Goal: Contribute content

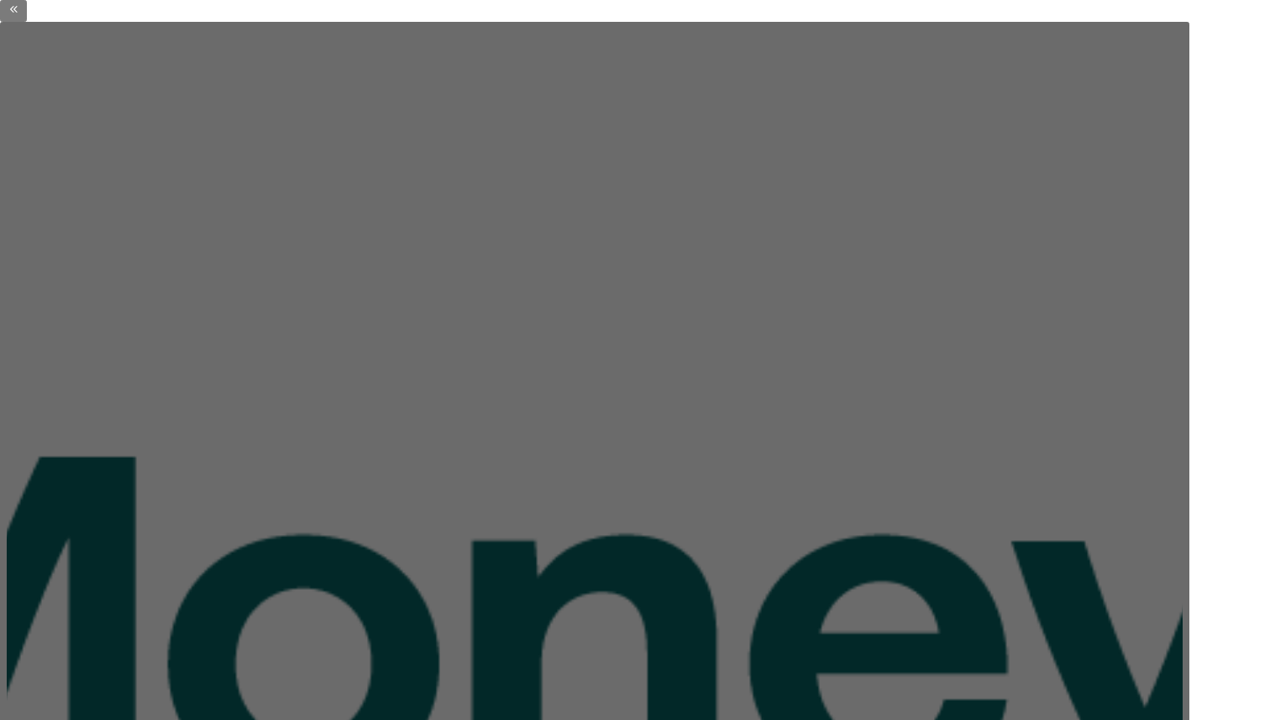
click at [328, 569] on div "Delete" at bounding box center [304, 575] width 49 height 13
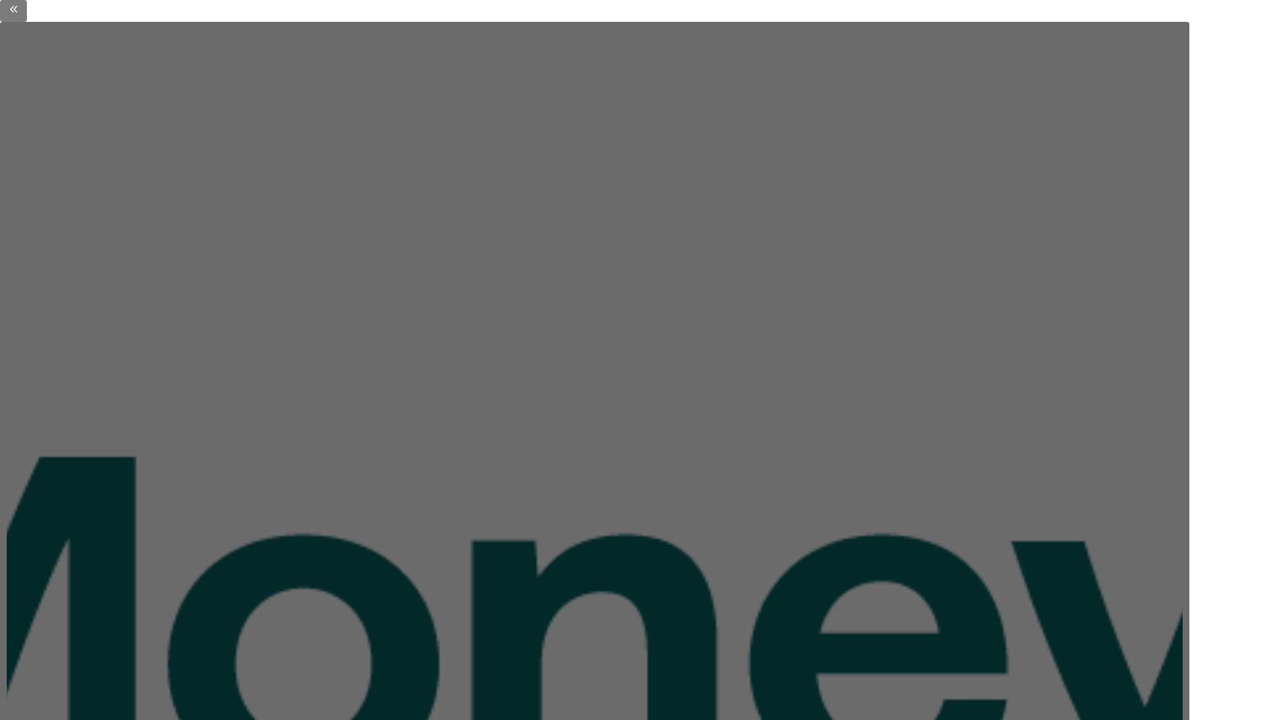
type textarea "*"
type textarea "Ourbacklog and current tasks"
click at [328, 549] on div "Delete" at bounding box center [304, 555] width 49 height 13
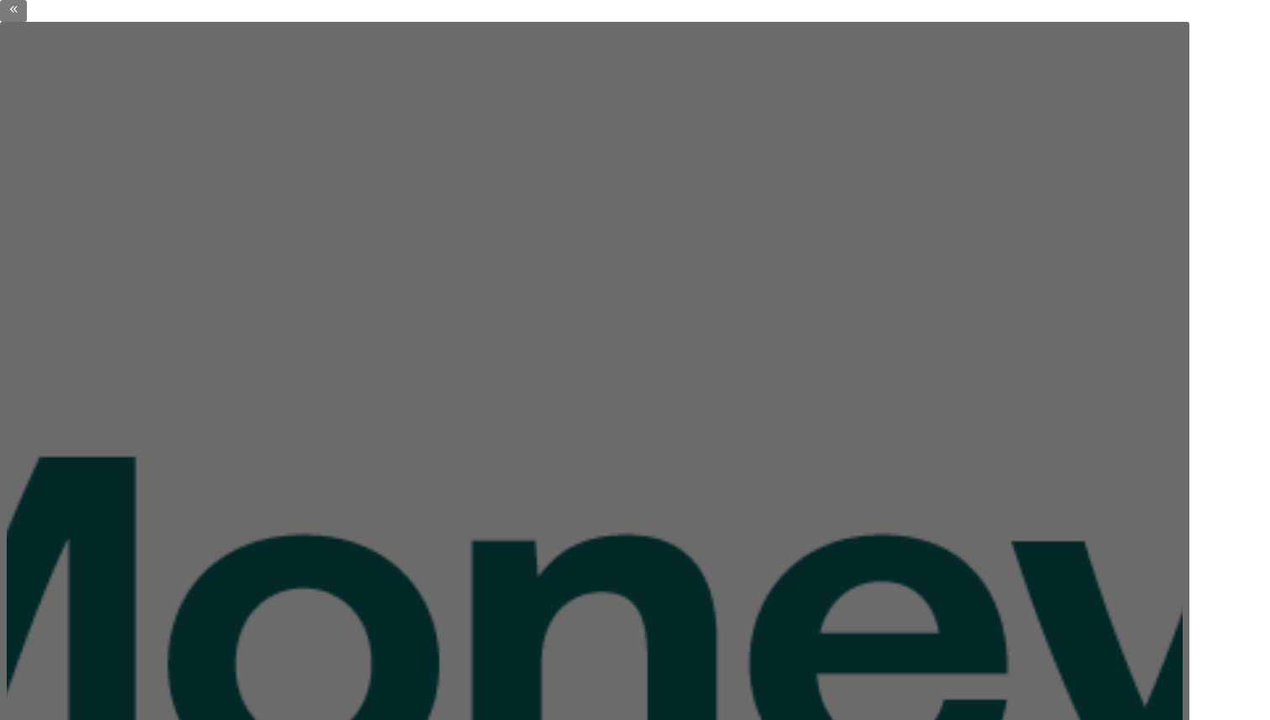
click at [603, 398] on html "Moneybox Design System M Version Current draft Home Documentation Analytics Cod…" at bounding box center [635, 360] width 1270 height 720
click at [623, 424] on div "Delete item" at bounding box center [617, 421] width 47 height 30
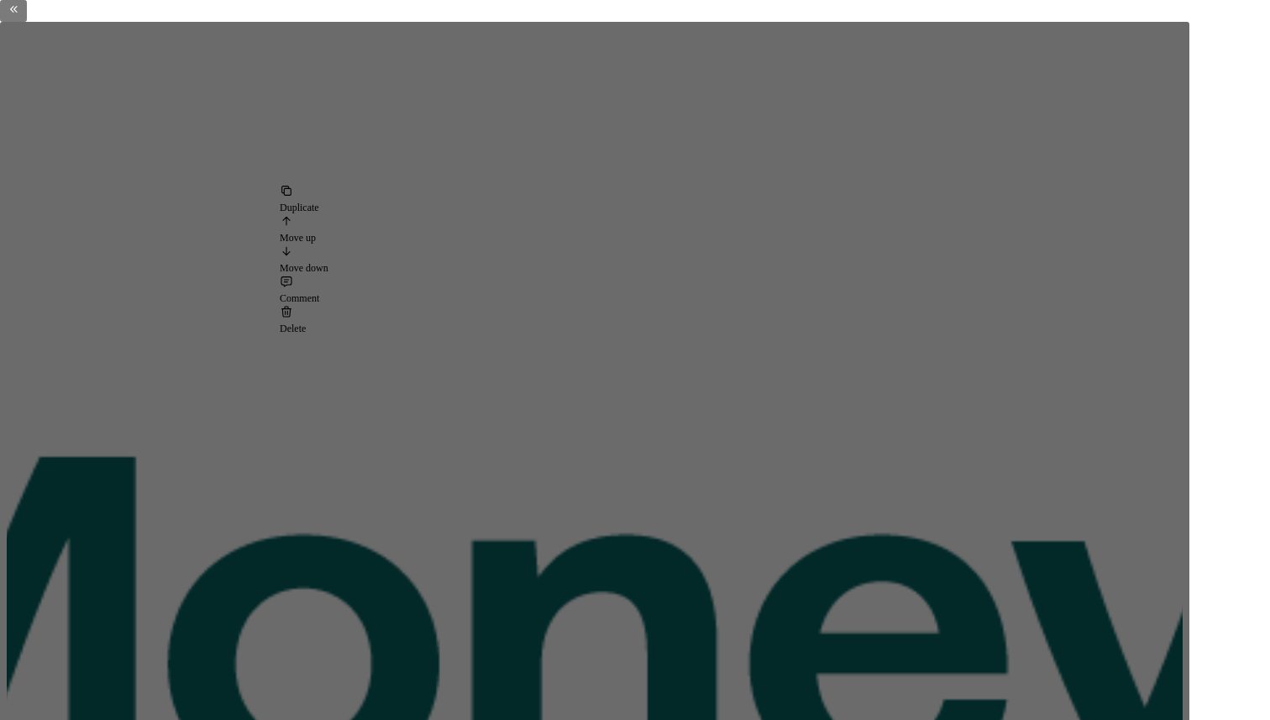
click at [328, 327] on div "Delete" at bounding box center [304, 328] width 49 height 13
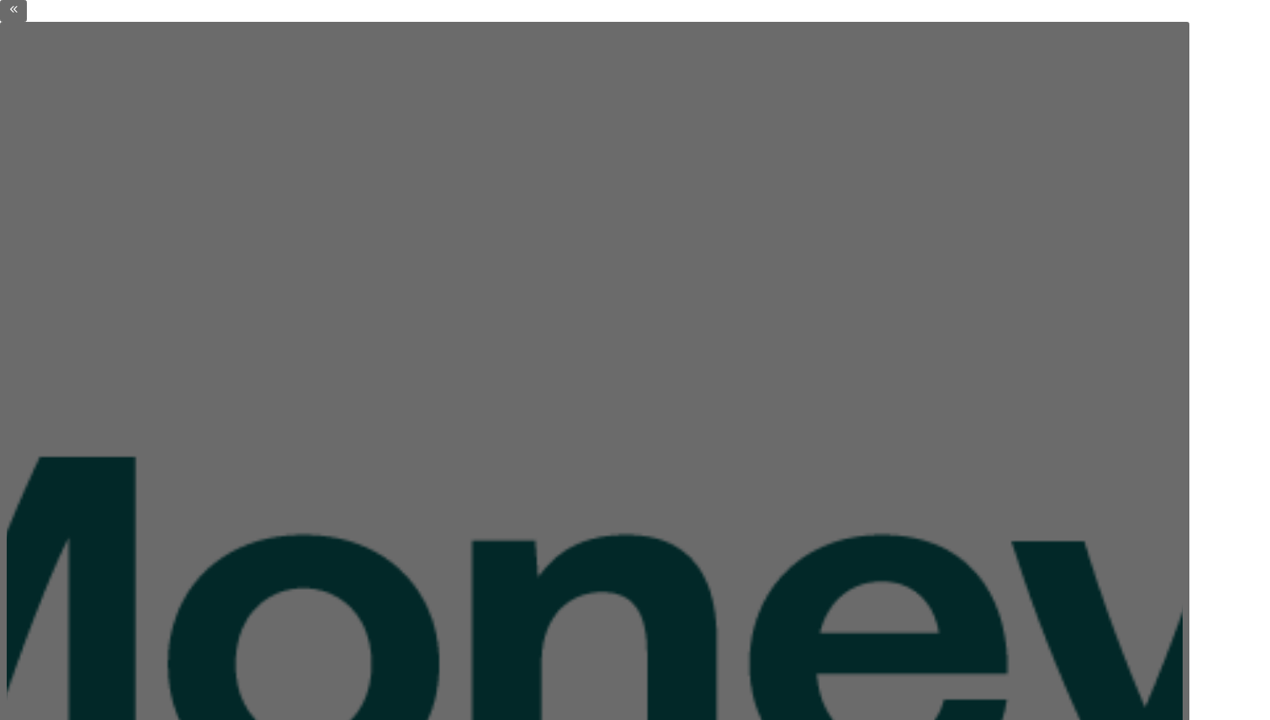
type textarea "*"
